Goal: Task Accomplishment & Management: Complete application form

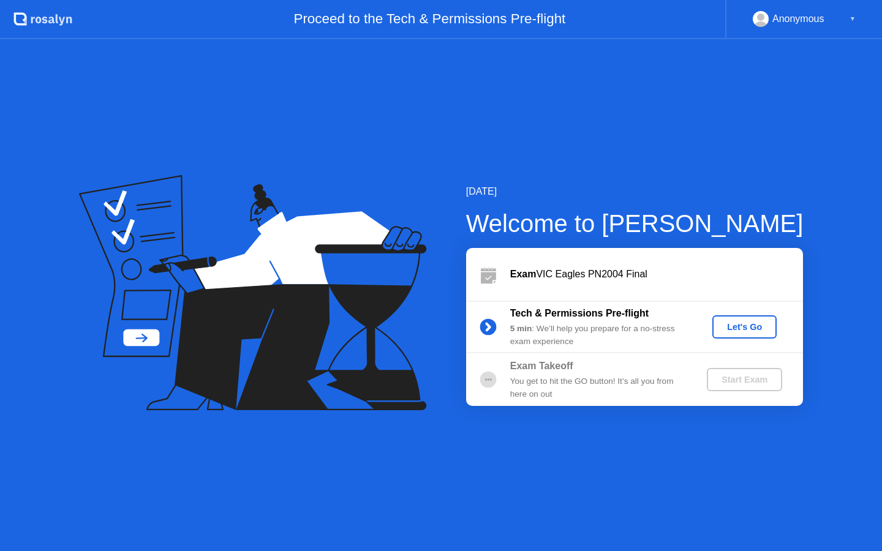
click at [732, 327] on div "Let's Go" at bounding box center [744, 327] width 54 height 10
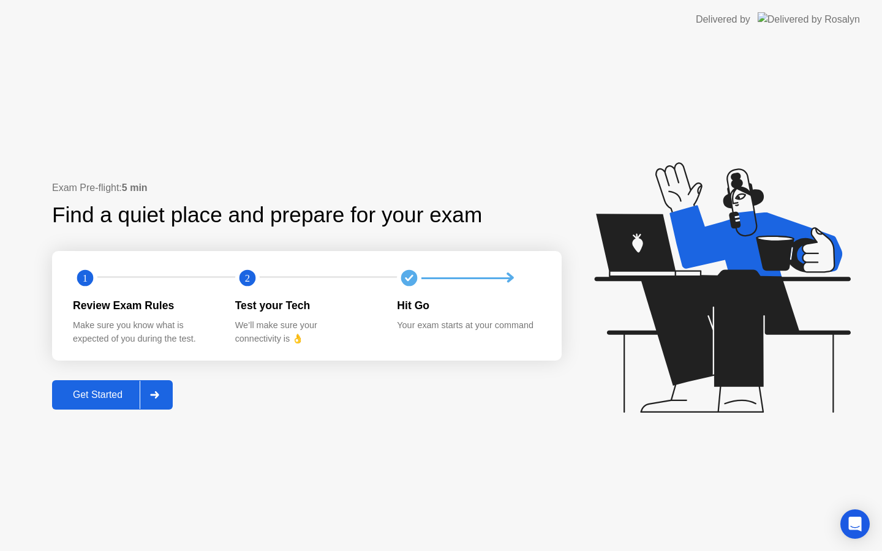
click at [109, 394] on div "Get Started" at bounding box center [98, 394] width 84 height 11
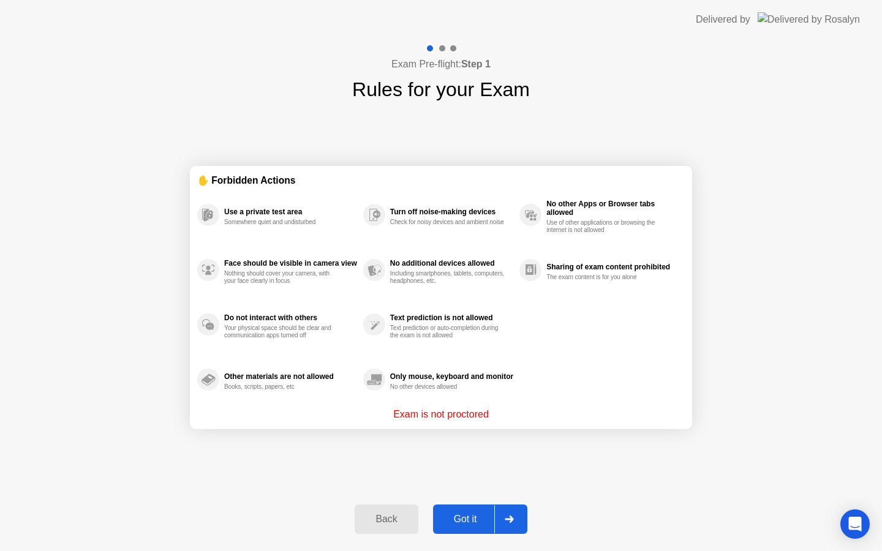
click at [462, 509] on button "Got it" at bounding box center [480, 518] width 94 height 29
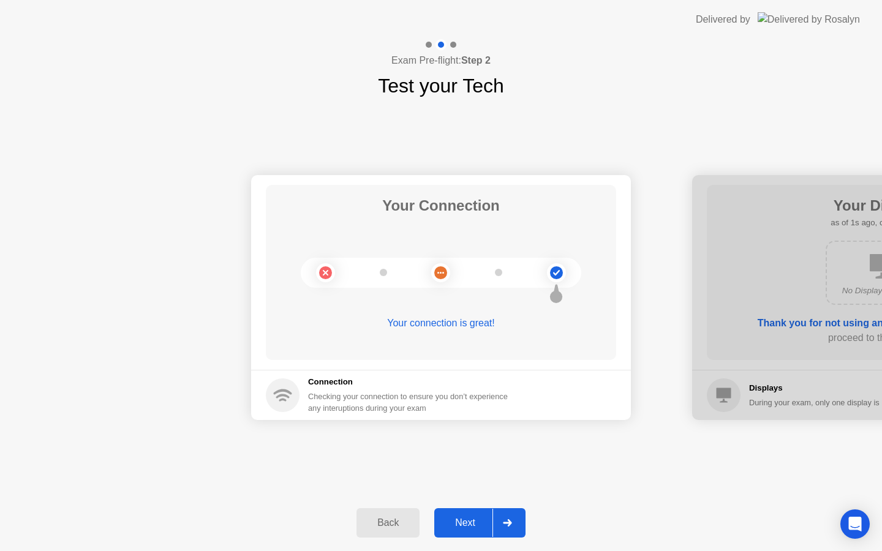
click at [464, 523] on div "Next" at bounding box center [465, 522] width 54 height 11
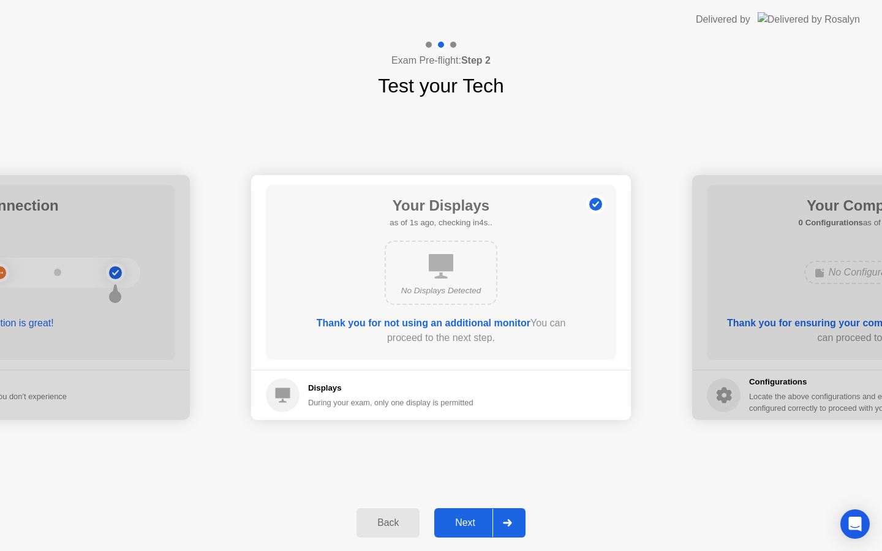
click at [464, 523] on div "Next" at bounding box center [465, 522] width 54 height 11
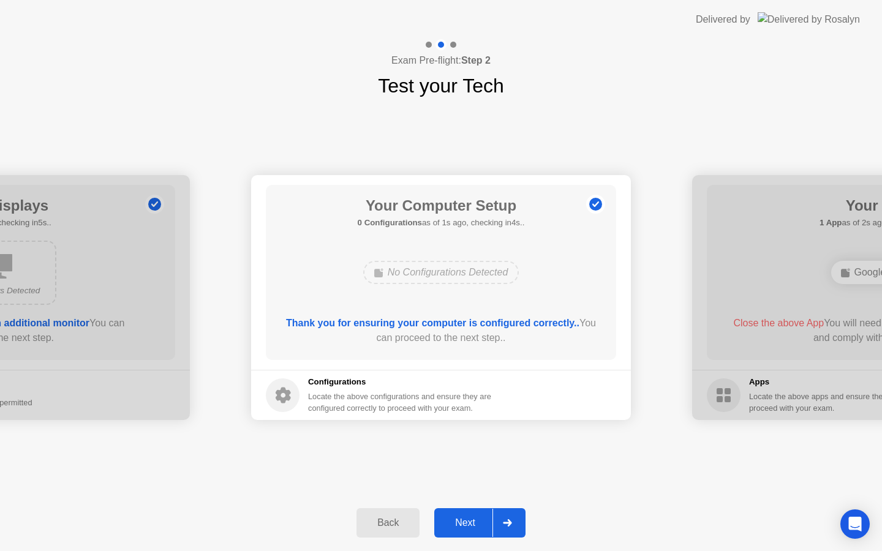
click at [464, 523] on div "Next" at bounding box center [465, 522] width 54 height 11
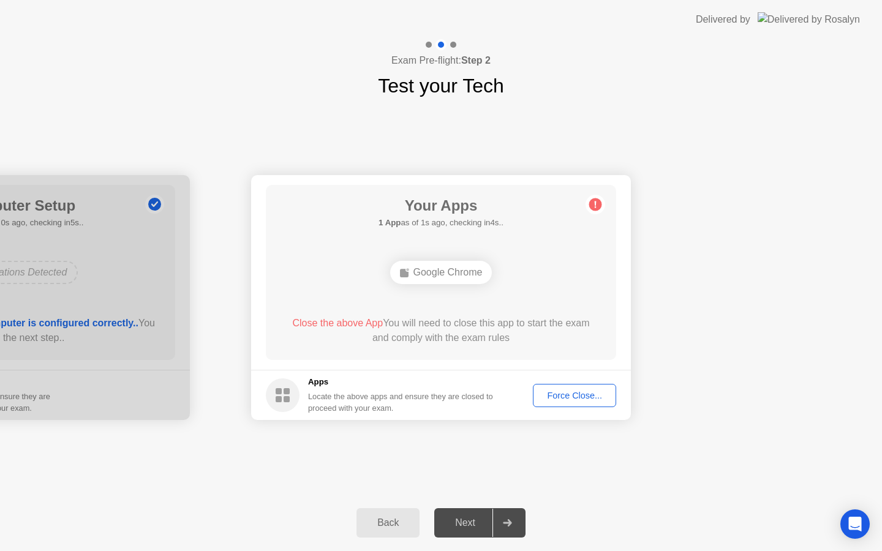
click at [545, 399] on div "Force Close..." at bounding box center [574, 396] width 75 height 10
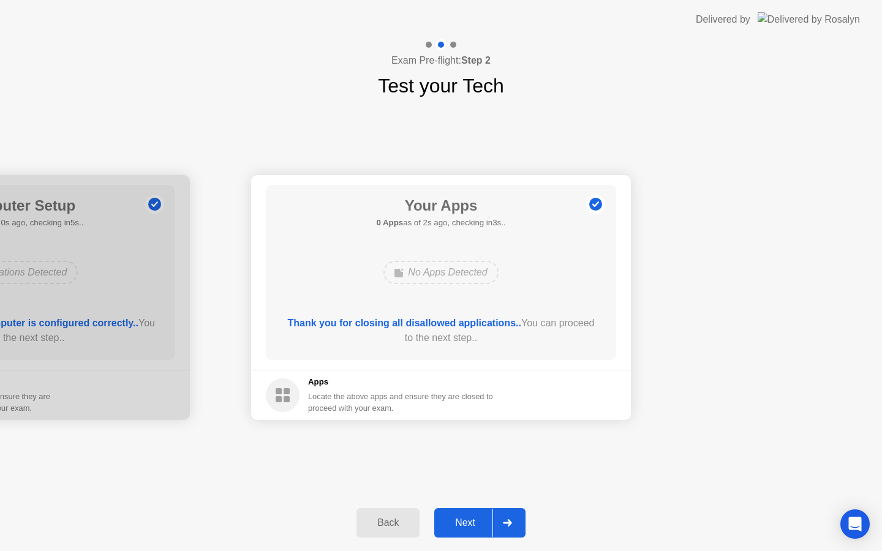
click at [462, 523] on div "Next" at bounding box center [465, 522] width 54 height 11
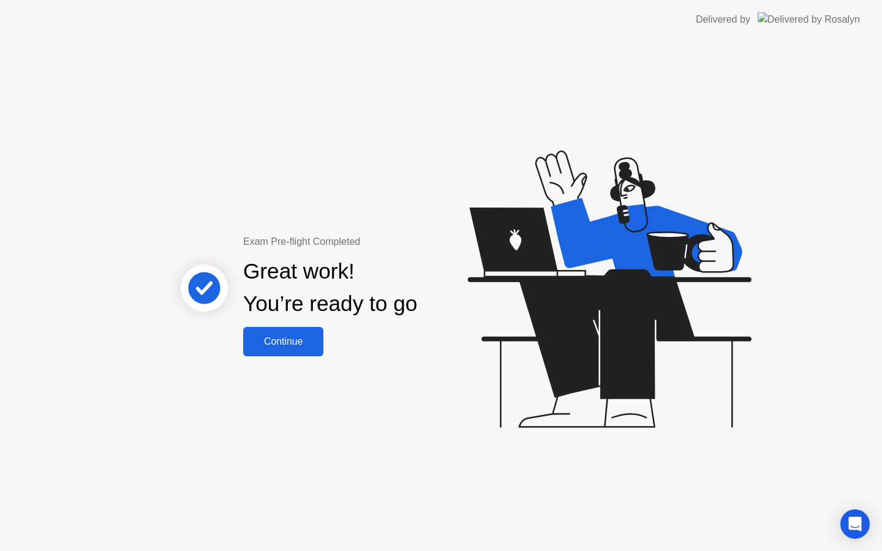
click at [289, 340] on div "Continue" at bounding box center [283, 341] width 73 height 11
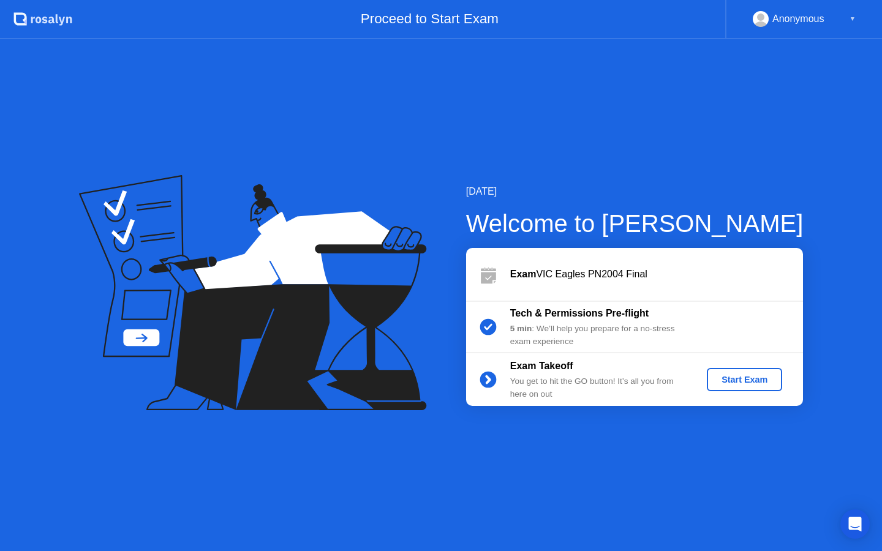
click at [749, 379] on div "Start Exam" at bounding box center [744, 380] width 66 height 10
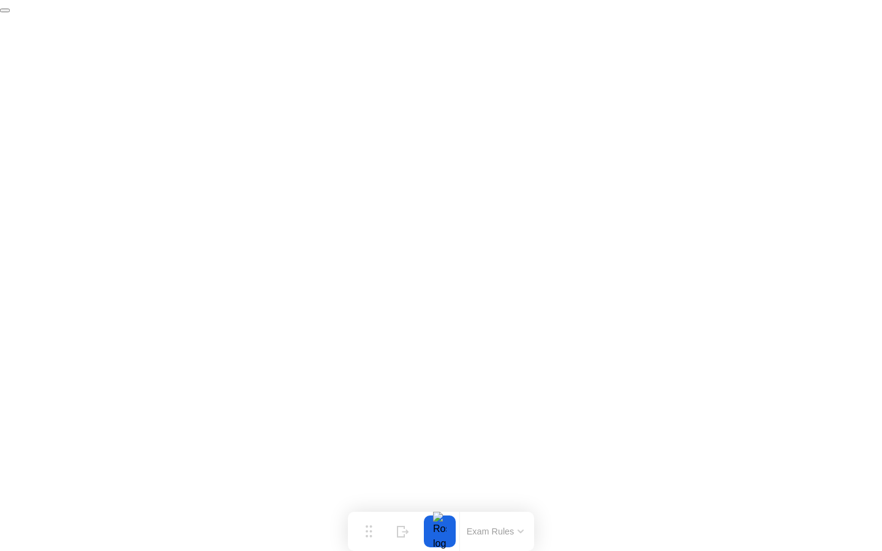
click div "End Proctoring Session"
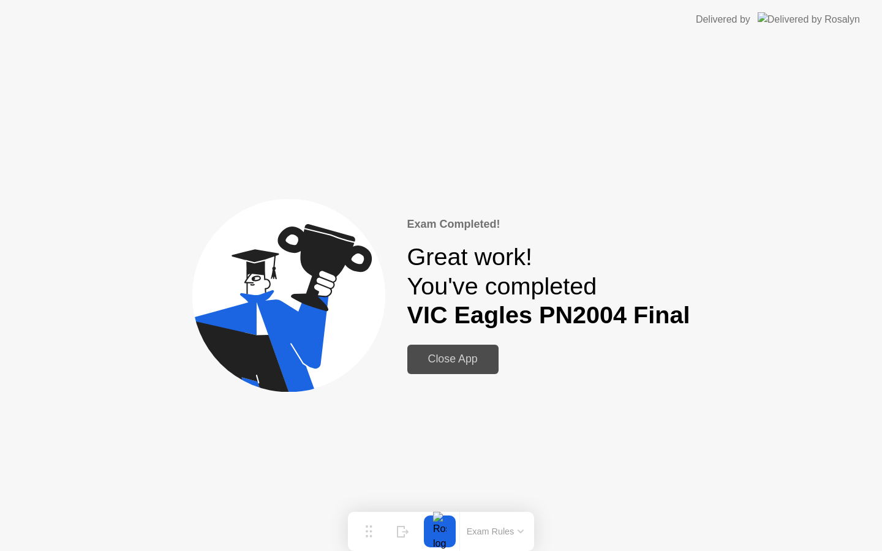
click at [446, 354] on div "Close App" at bounding box center [453, 359] width 84 height 13
